Goal: Task Accomplishment & Management: Manage account settings

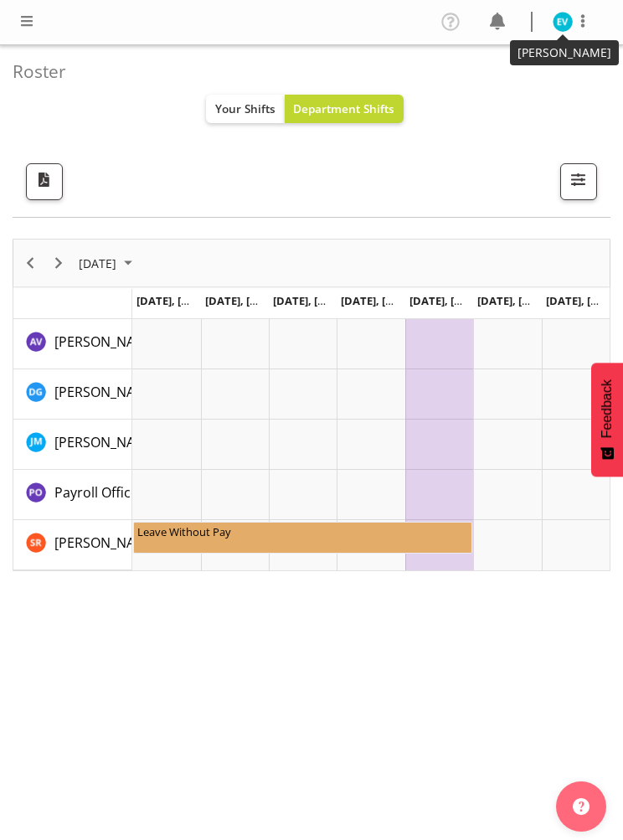
click at [567, 23] on img at bounding box center [562, 22] width 20 height 20
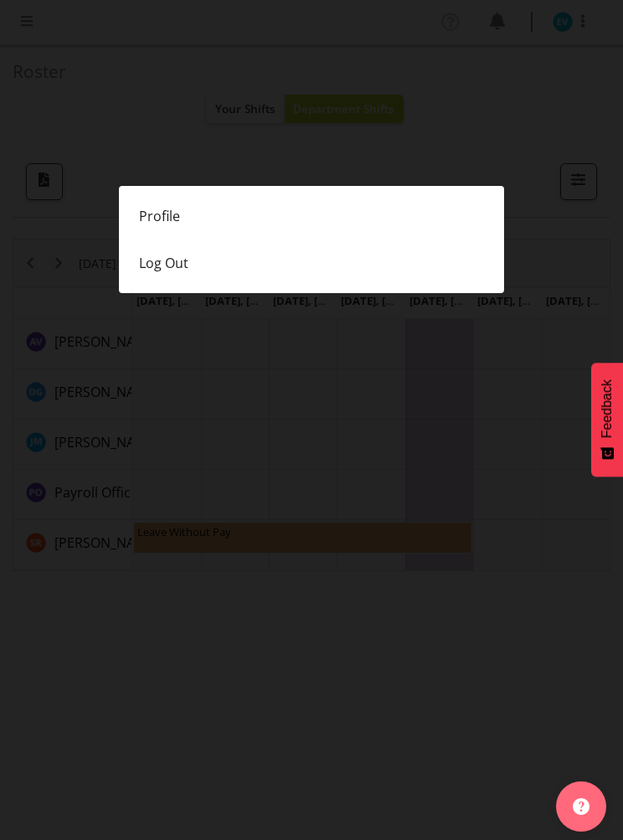
click at [255, 211] on link "Profile" at bounding box center [311, 216] width 385 height 47
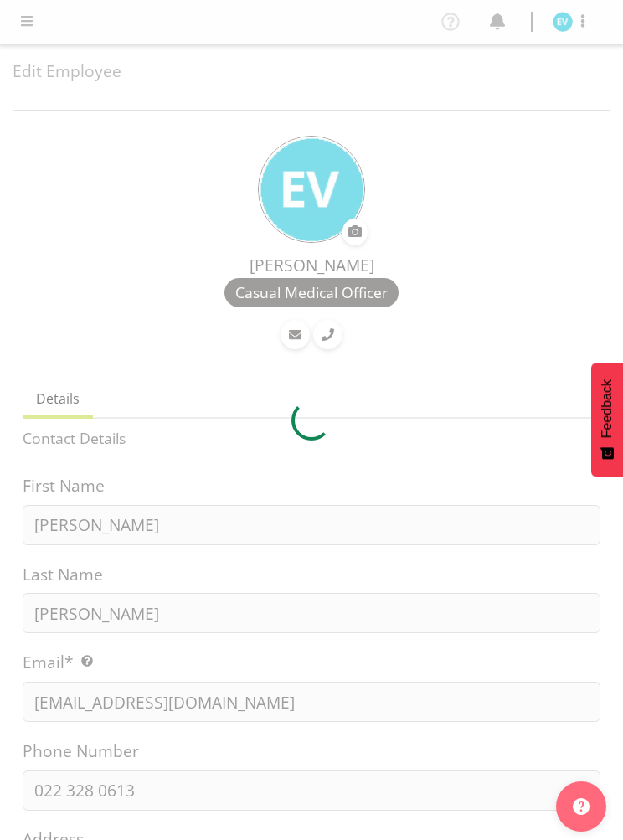
select select "TimelineWeek"
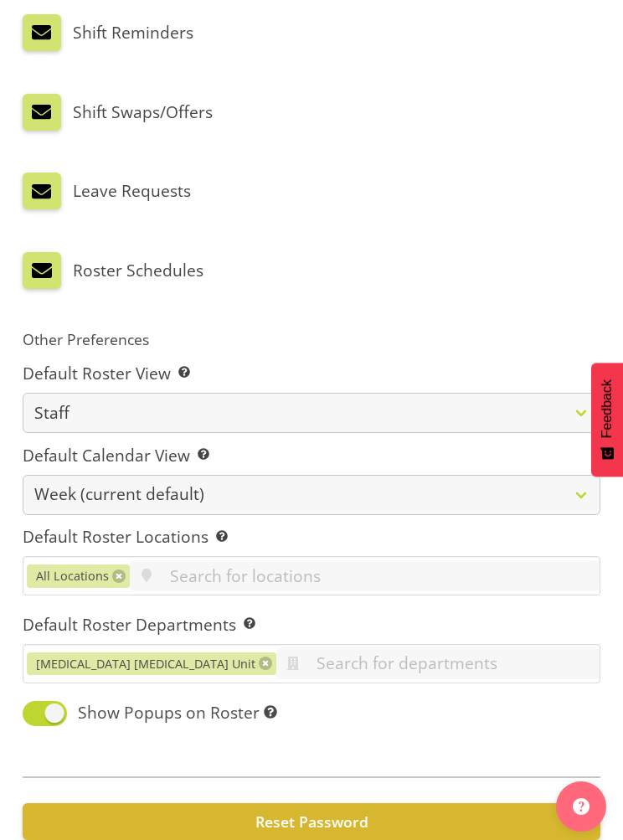
scroll to position [1090, 0]
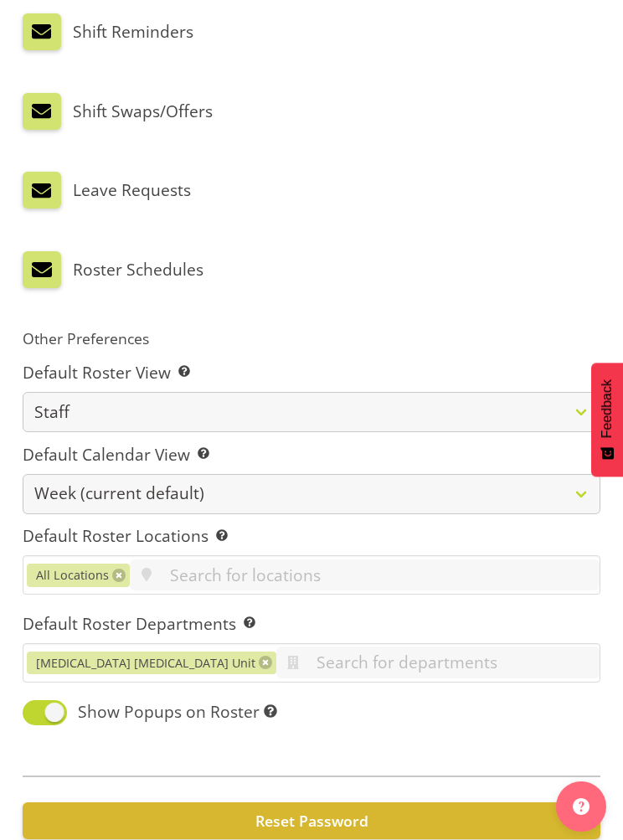
click at [342, 810] on span "Reset Password" at bounding box center [311, 820] width 113 height 20
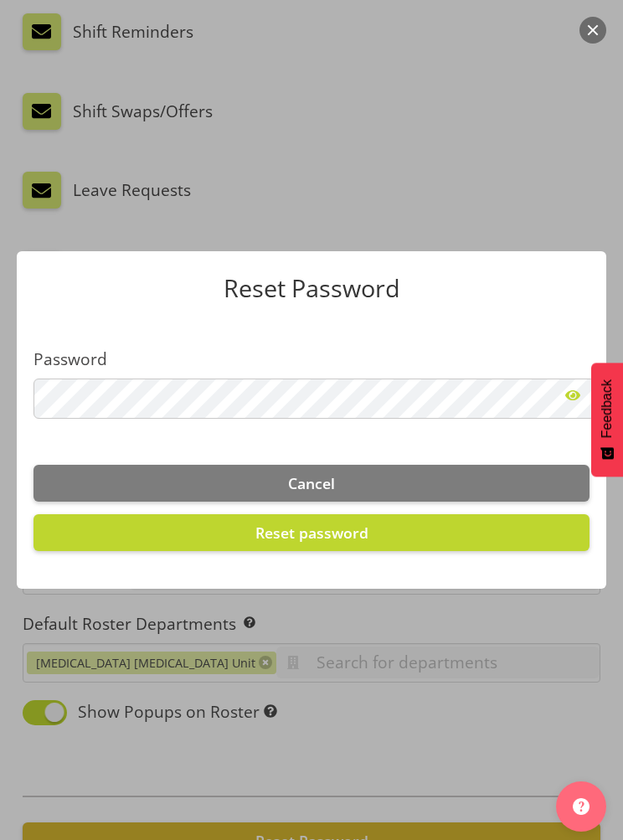
click at [547, 224] on div at bounding box center [311, 420] width 623 height 840
click at [596, 23] on button "button" at bounding box center [592, 30] width 27 height 27
click at [444, 501] on button "Cancel" at bounding box center [311, 483] width 556 height 37
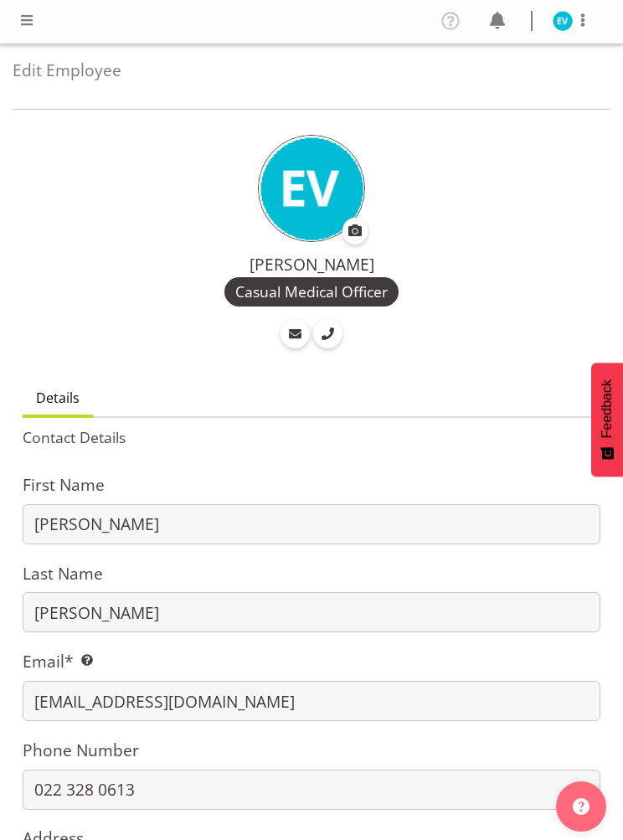
scroll to position [0, 0]
click at [460, 18] on span at bounding box center [450, 21] width 27 height 27
click at [19, 28] on span at bounding box center [27, 21] width 20 height 20
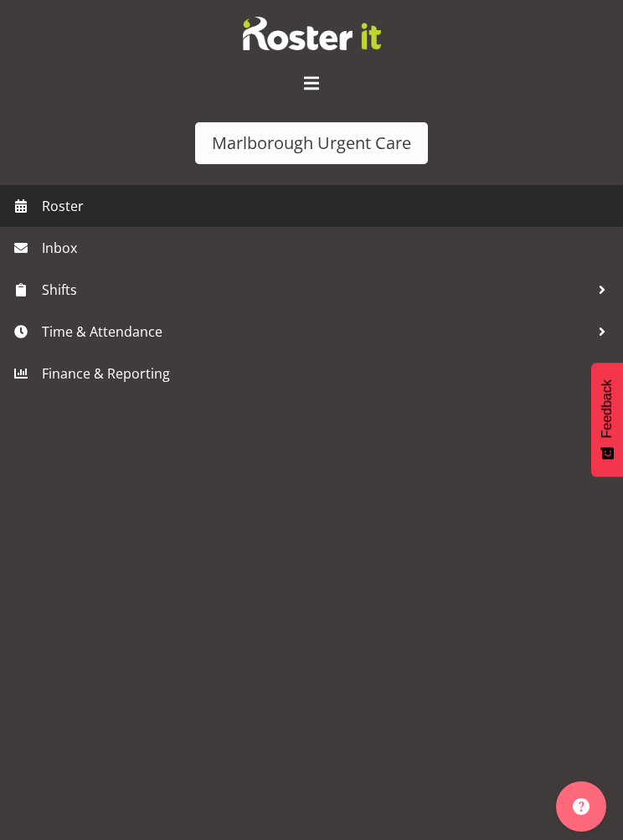
click at [78, 210] on span "Roster" at bounding box center [328, 205] width 573 height 25
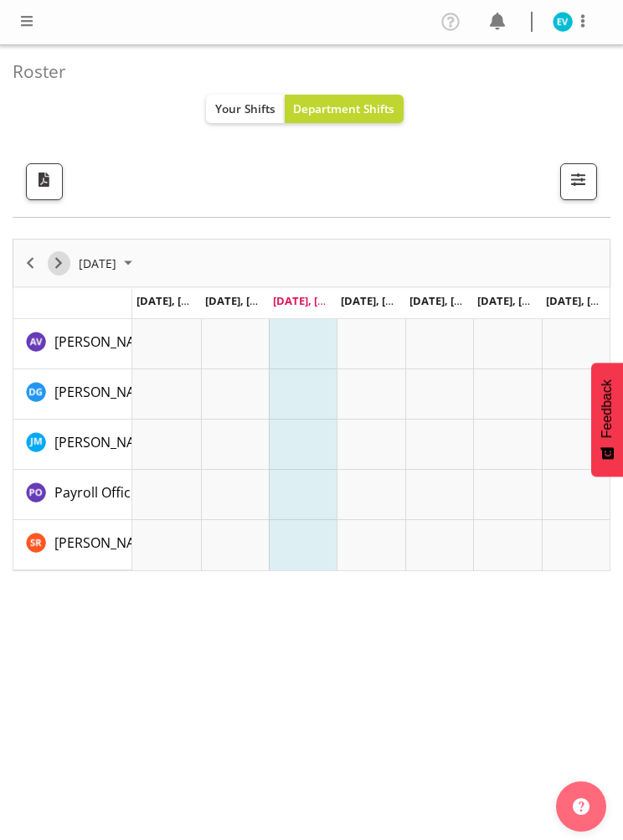
click at [61, 270] on span "Next" at bounding box center [59, 263] width 20 height 21
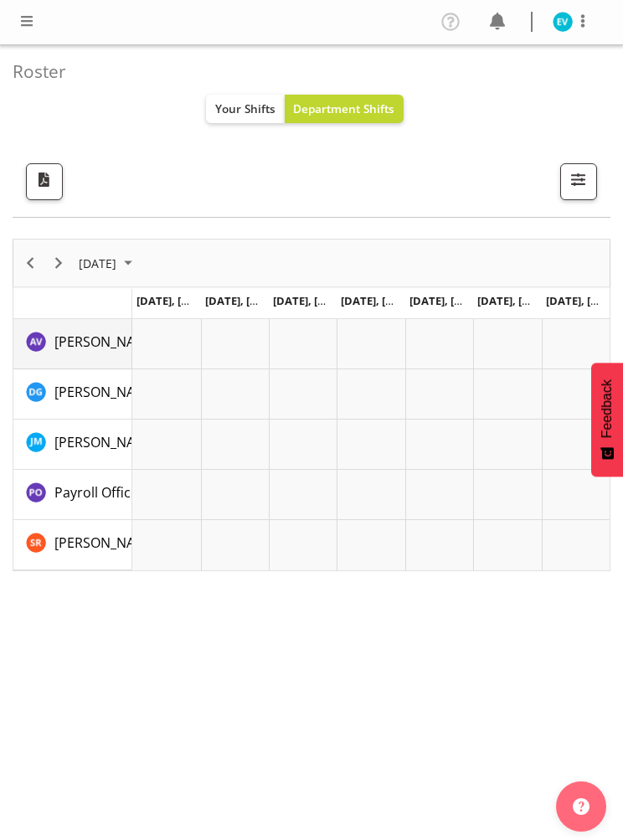
click at [43, 341] on img "Amber Venning-Slater resource" at bounding box center [36, 341] width 20 height 20
click at [47, 182] on span "button" at bounding box center [44, 179] width 22 height 22
click at [138, 260] on span "October 2025" at bounding box center [128, 263] width 20 height 21
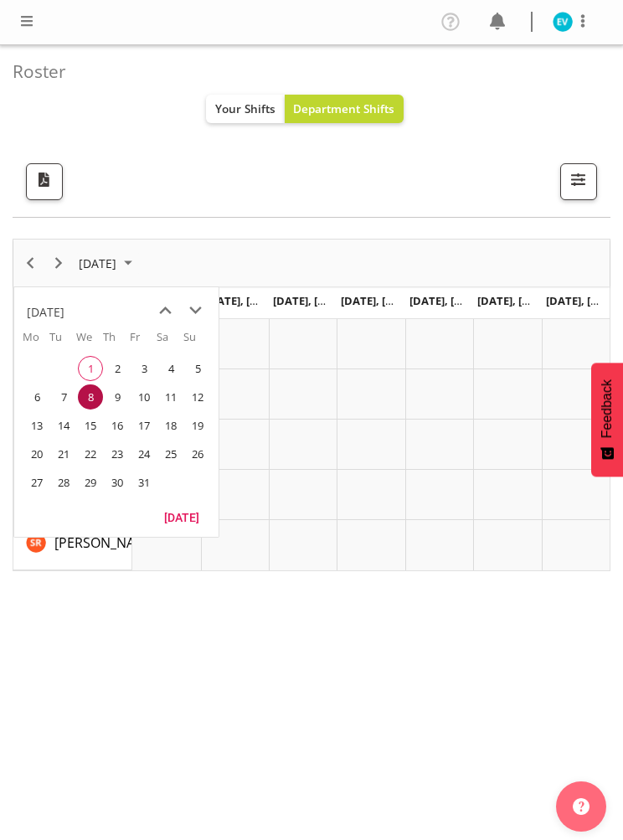
click at [42, 458] on span "20" at bounding box center [36, 453] width 25 height 25
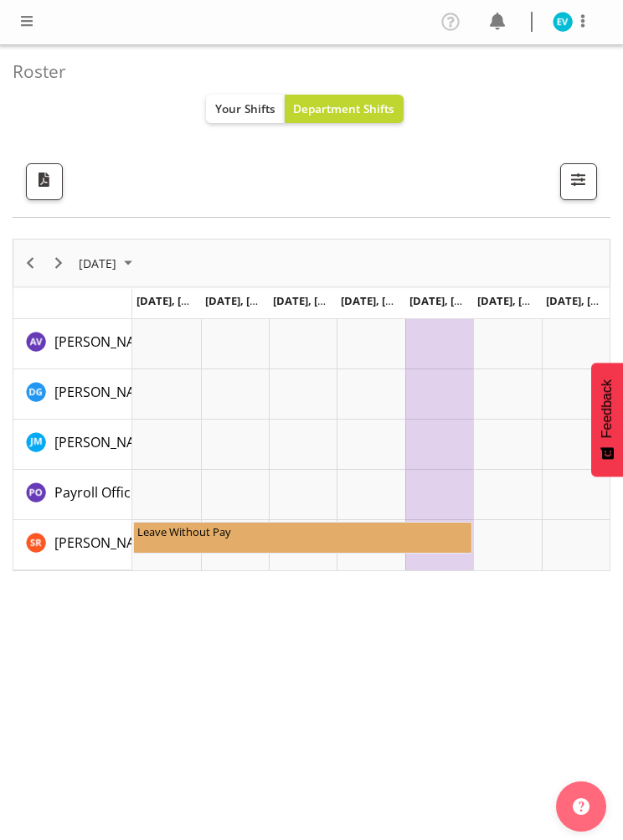
click at [55, 176] on span "button" at bounding box center [44, 179] width 22 height 22
click at [138, 257] on span "October 2025" at bounding box center [128, 263] width 20 height 21
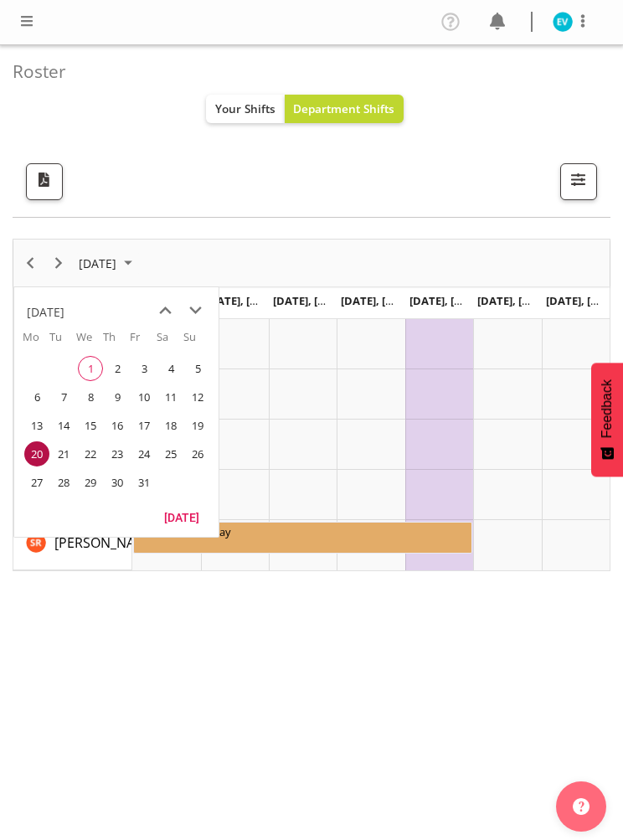
click at [33, 478] on span "27" at bounding box center [36, 482] width 25 height 25
